Goal: Book appointment/travel/reservation

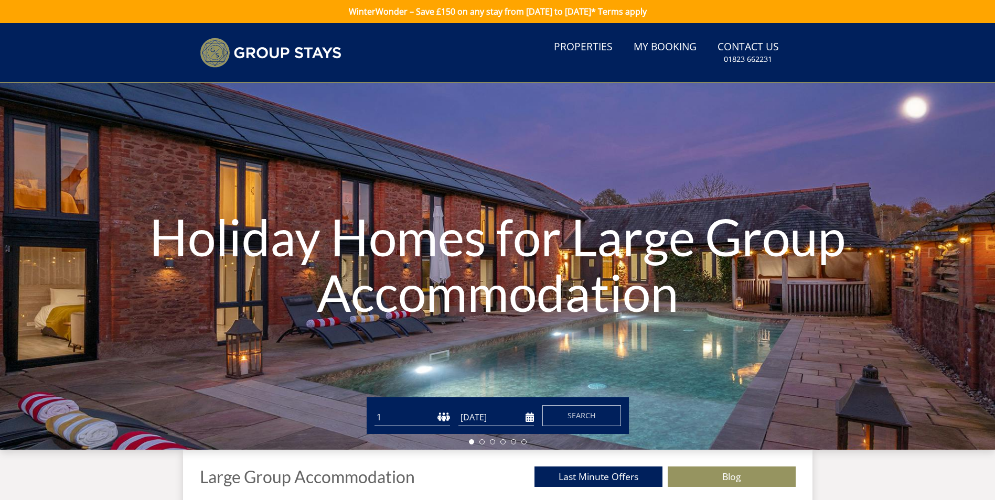
click at [527, 417] on input "[DATE]" at bounding box center [496, 417] width 76 height 17
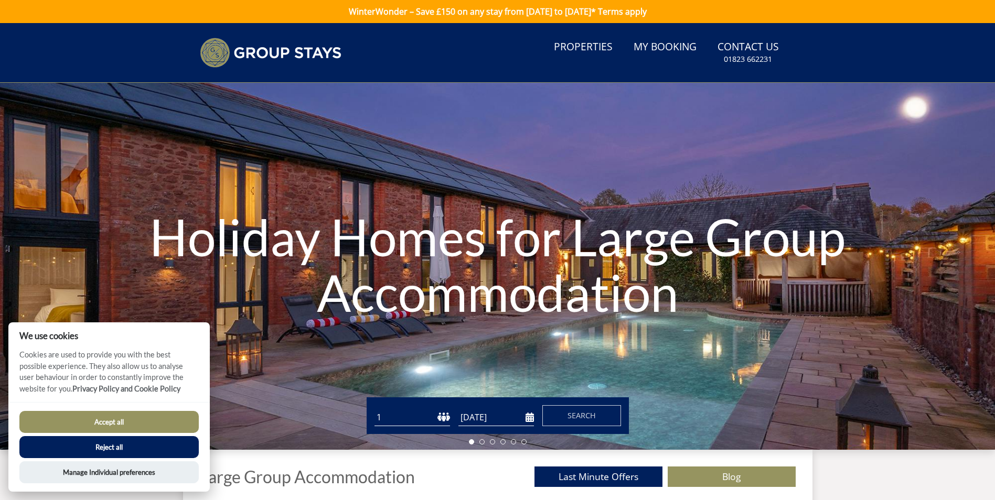
click at [141, 423] on button "Accept all" at bounding box center [108, 422] width 179 height 22
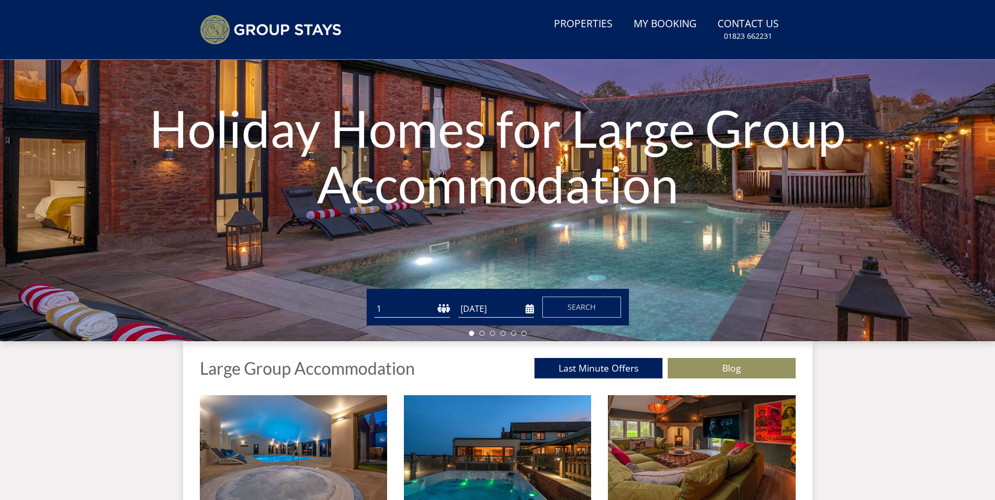
scroll to position [133, 0]
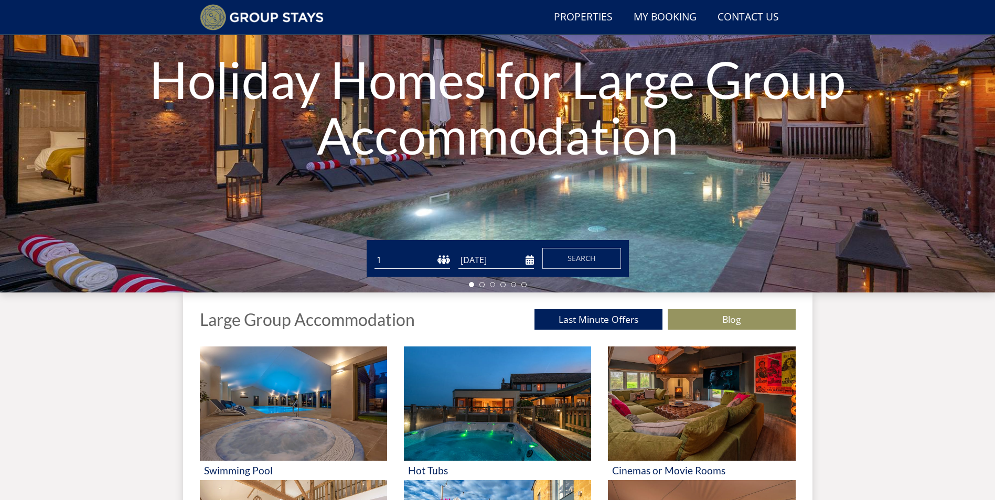
click at [528, 261] on input "[DATE]" at bounding box center [496, 260] width 76 height 17
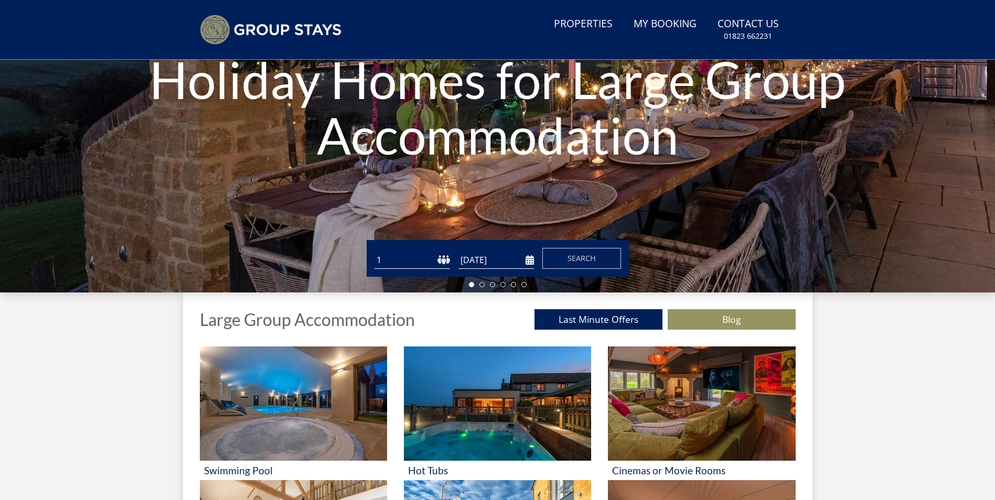
click at [532, 260] on input "[DATE]" at bounding box center [496, 260] width 76 height 17
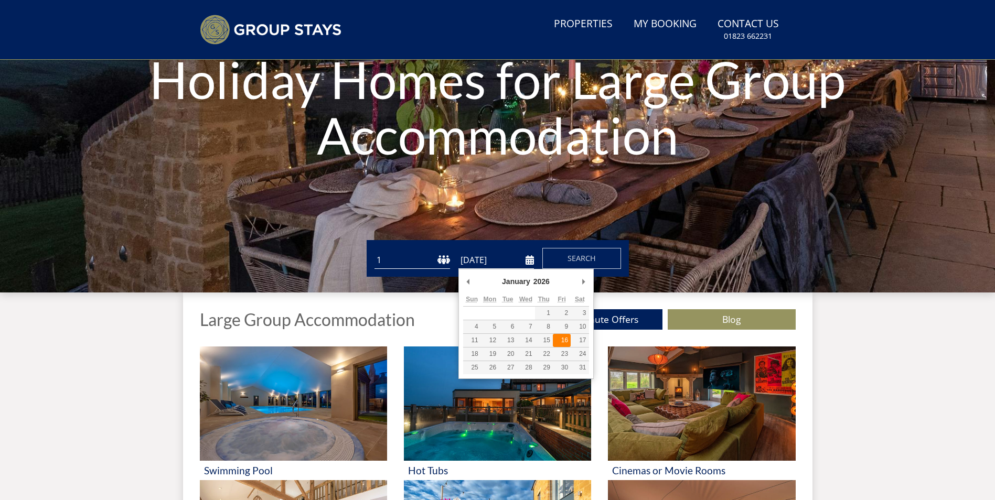
type input "16/01/2026"
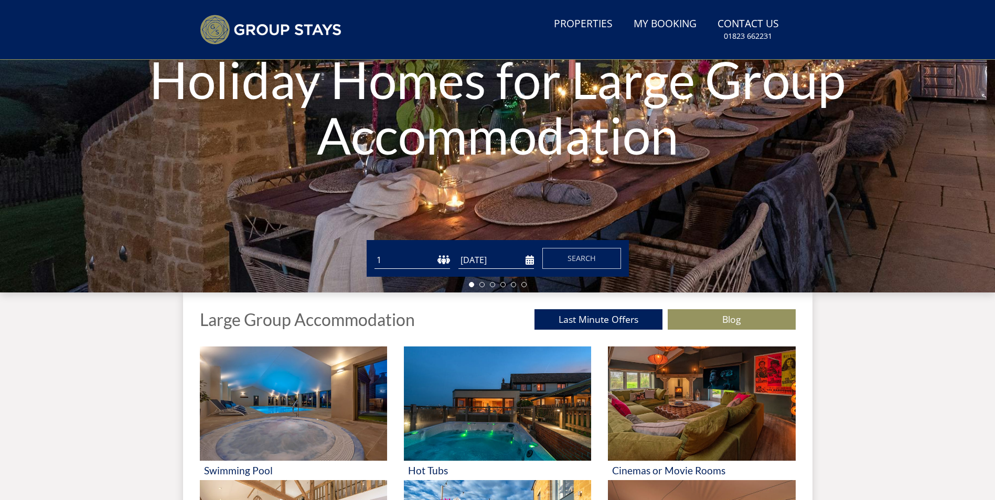
click at [446, 260] on select "1 2 3 4 5 6 7 8 9 10 11 12 13 14 15 16 17 18 19 20 21 22 23 24 25 26 27 28 29 3…" at bounding box center [413, 260] width 76 height 17
select select "10"
click at [375, 252] on select "1 2 3 4 5 6 7 8 9 10 11 12 13 14 15 16 17 18 19 20 21 22 23 24 25 26 27 28 29 3…" at bounding box center [413, 260] width 76 height 17
click at [567, 262] on button "Search" at bounding box center [581, 258] width 79 height 21
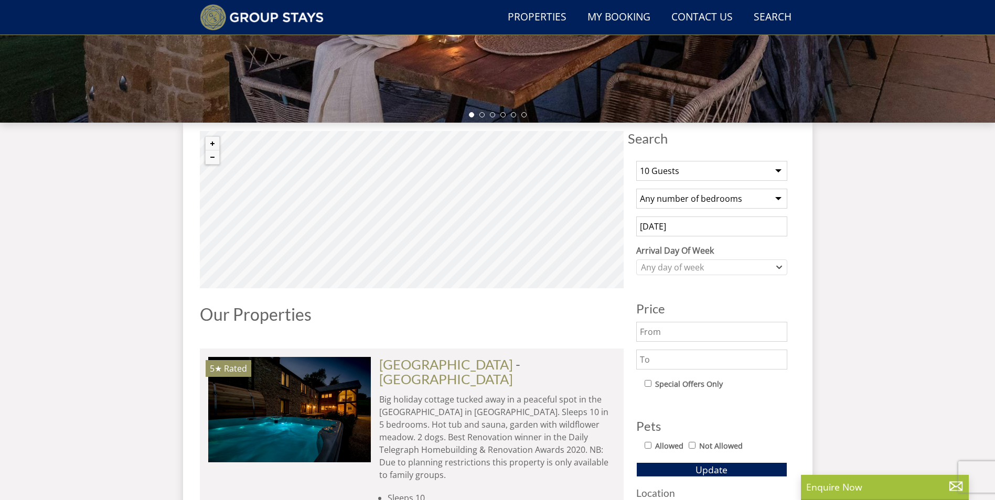
scroll to position [306, 0]
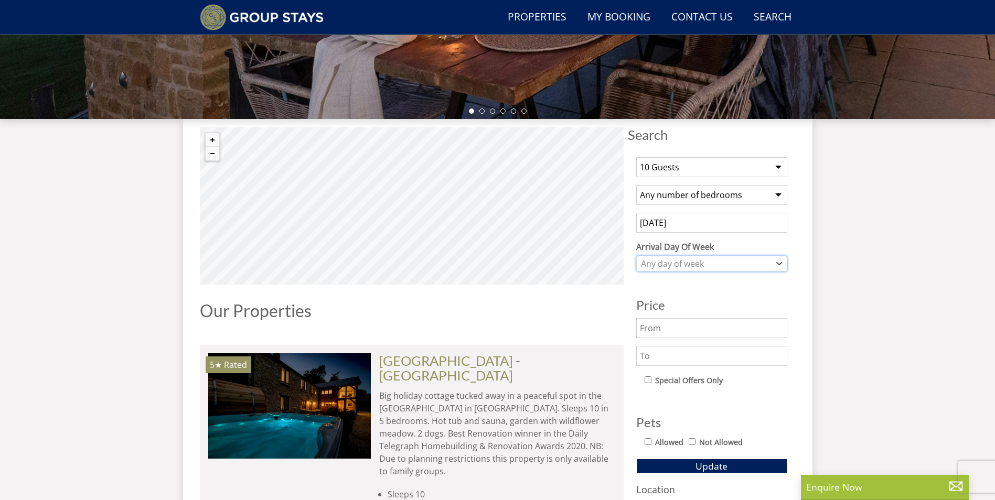
click at [702, 265] on div "Any day of week" at bounding box center [706, 264] width 136 height 12
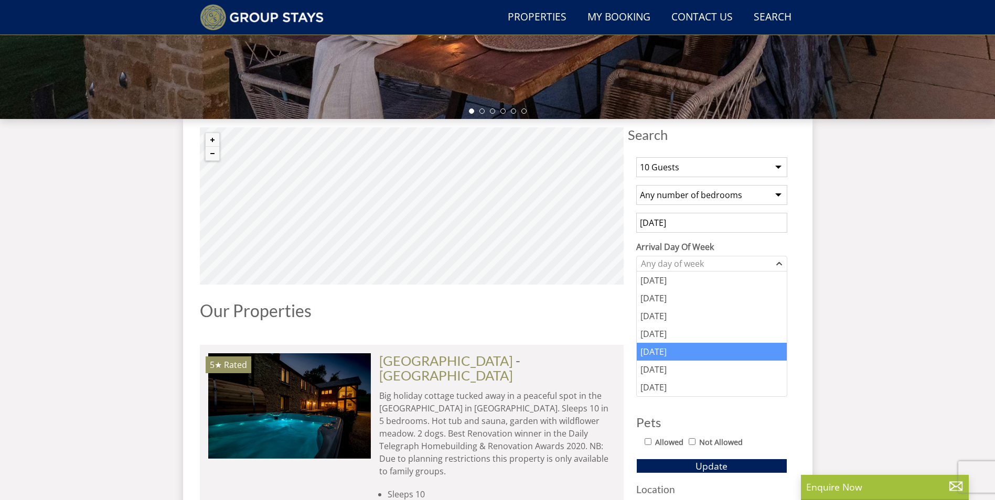
click at [693, 345] on div "Friday" at bounding box center [712, 352] width 150 height 18
click at [555, 306] on h1 "Our Properties" at bounding box center [412, 311] width 424 height 18
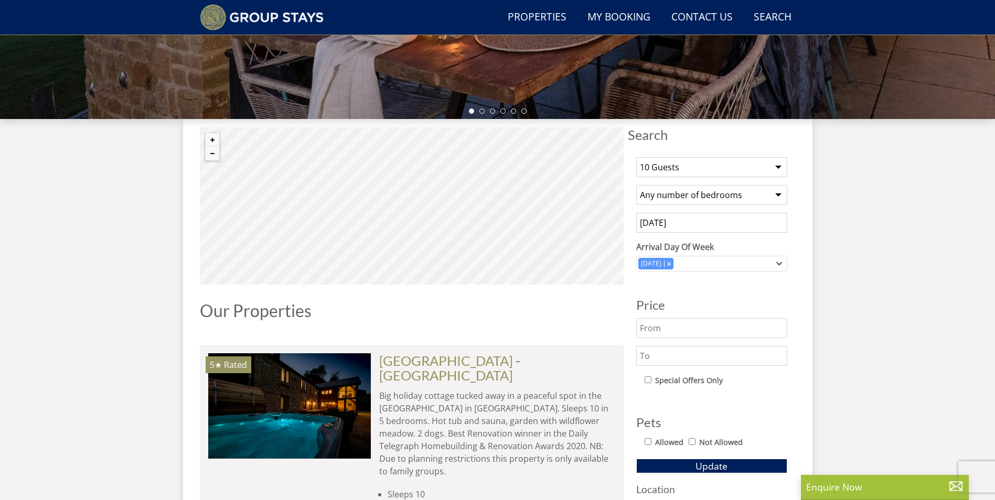
click at [651, 446] on div "Allowed Not Allowed" at bounding box center [716, 443] width 143 height 15
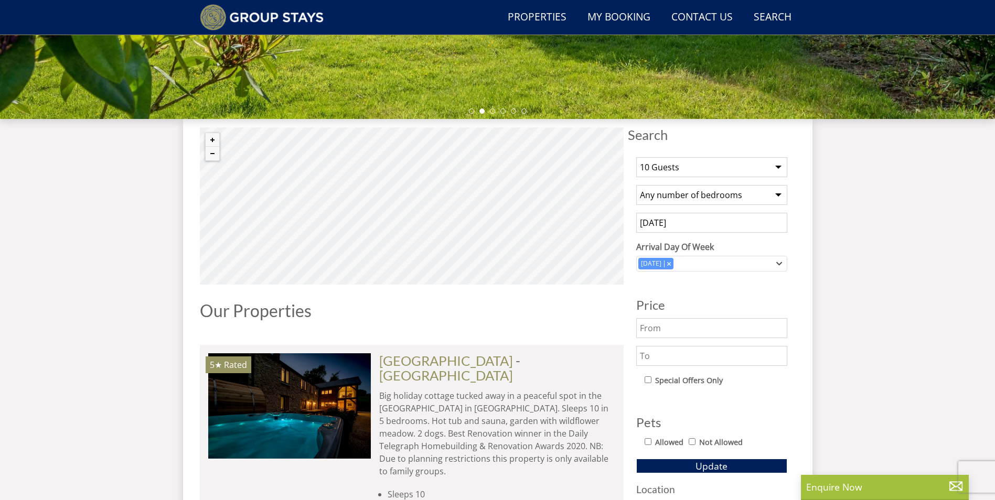
click at [647, 443] on input "Allowed" at bounding box center [648, 442] width 7 height 7
checkbox input "true"
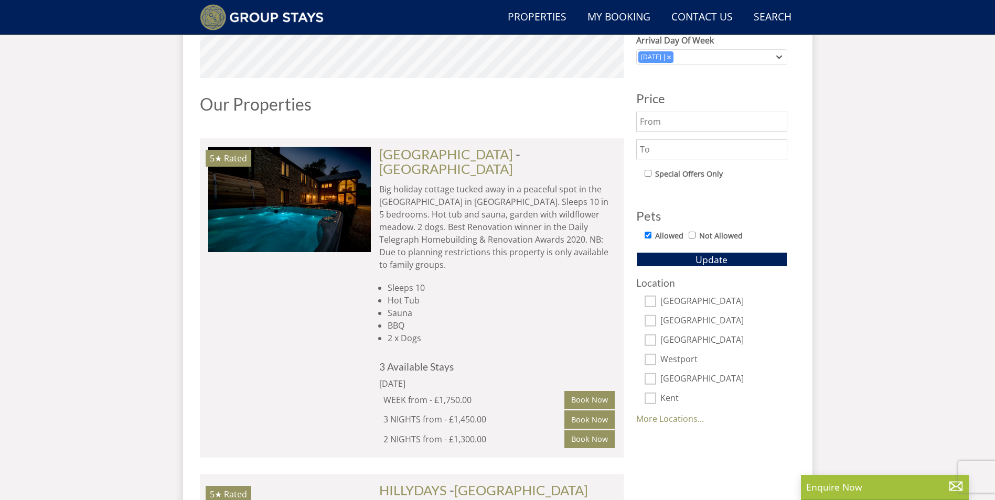
scroll to position [516, 0]
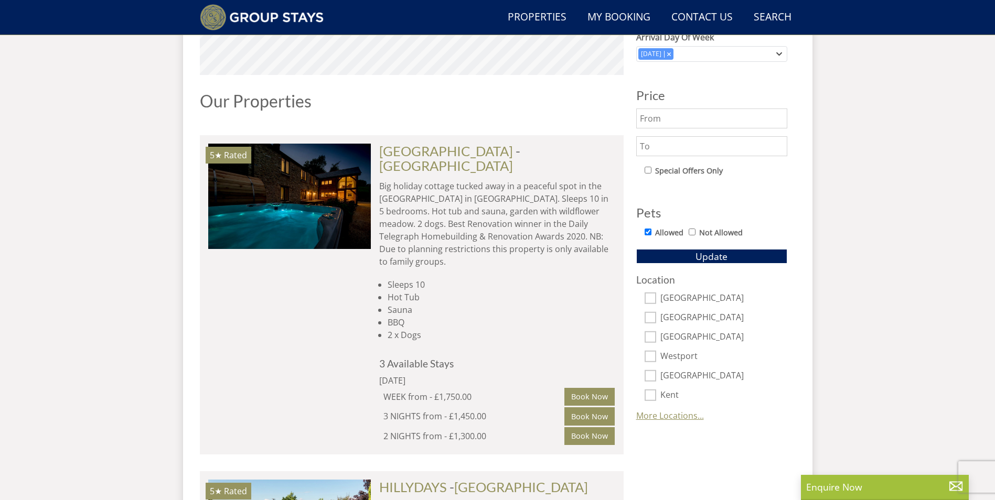
click at [674, 414] on link "More Locations..." at bounding box center [670, 416] width 68 height 12
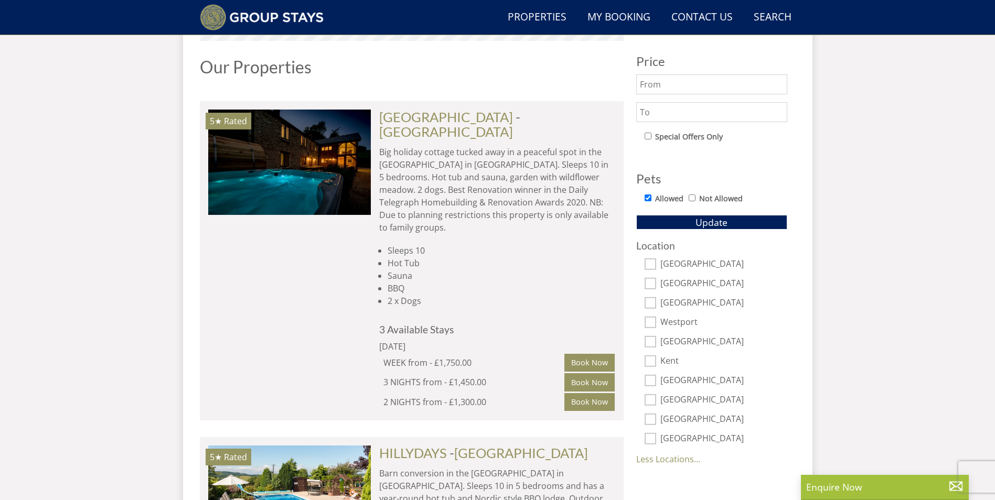
scroll to position [569, 0]
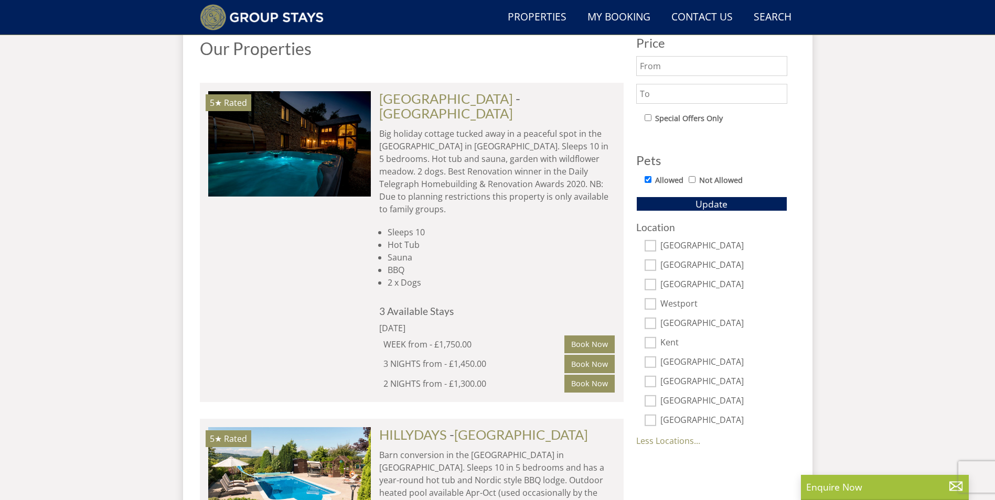
select select "10"
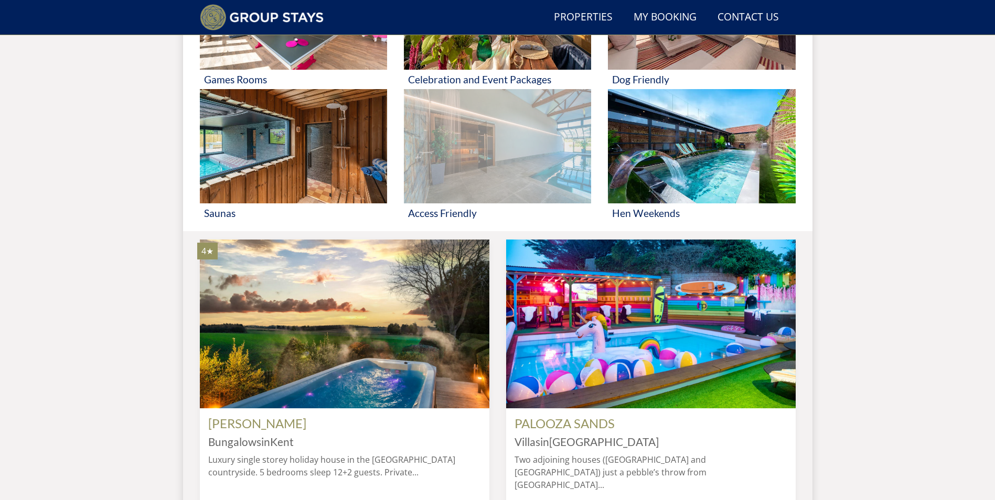
scroll to position [447, 0]
